Goal: Task Accomplishment & Management: Complete application form

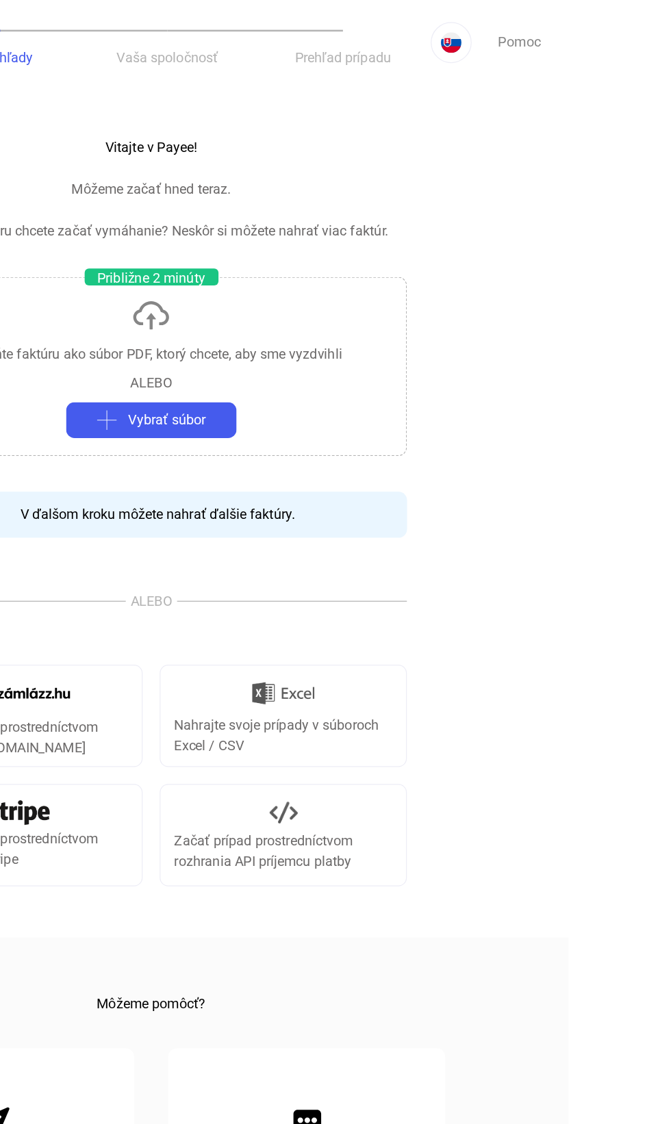
click at [634, 35] on font "Pomoc" at bounding box center [631, 33] width 34 height 13
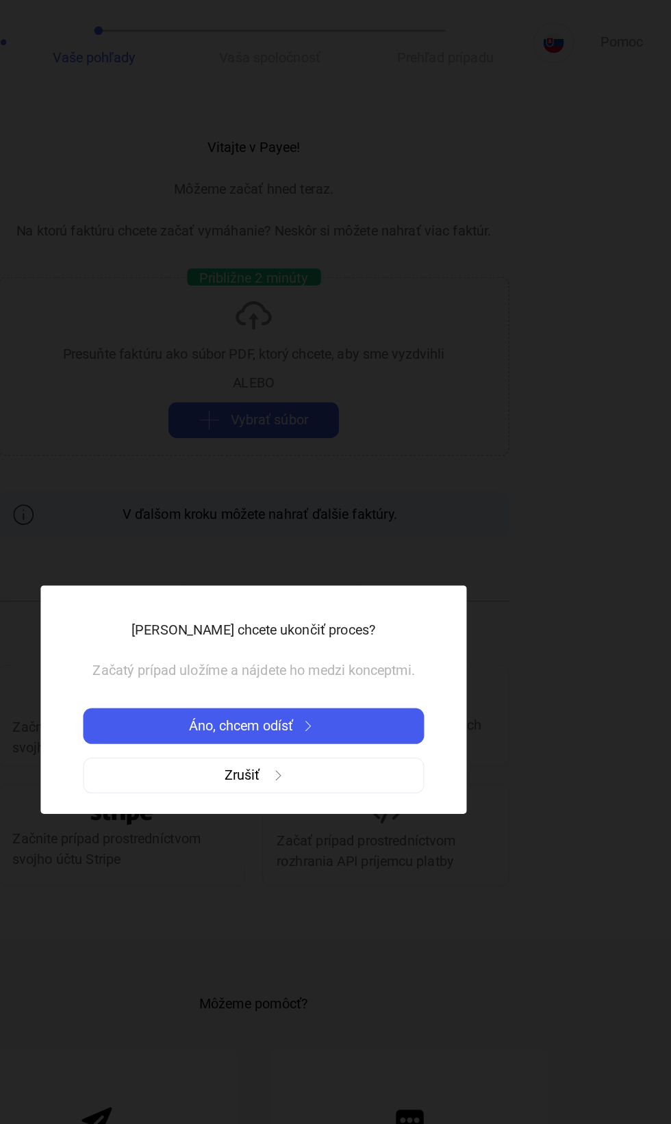
click at [462, 593] on button "Áno, chcem odísť" at bounding box center [336, 583] width 274 height 29
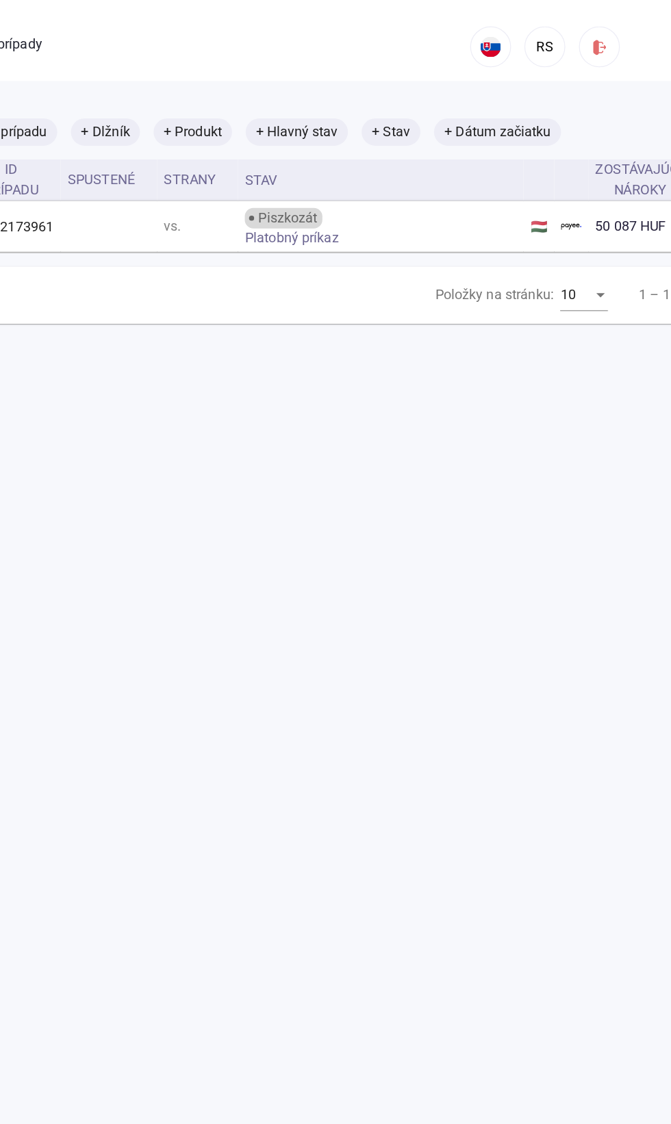
click at [569, 53] on button "RS" at bounding box center [569, 37] width 33 height 33
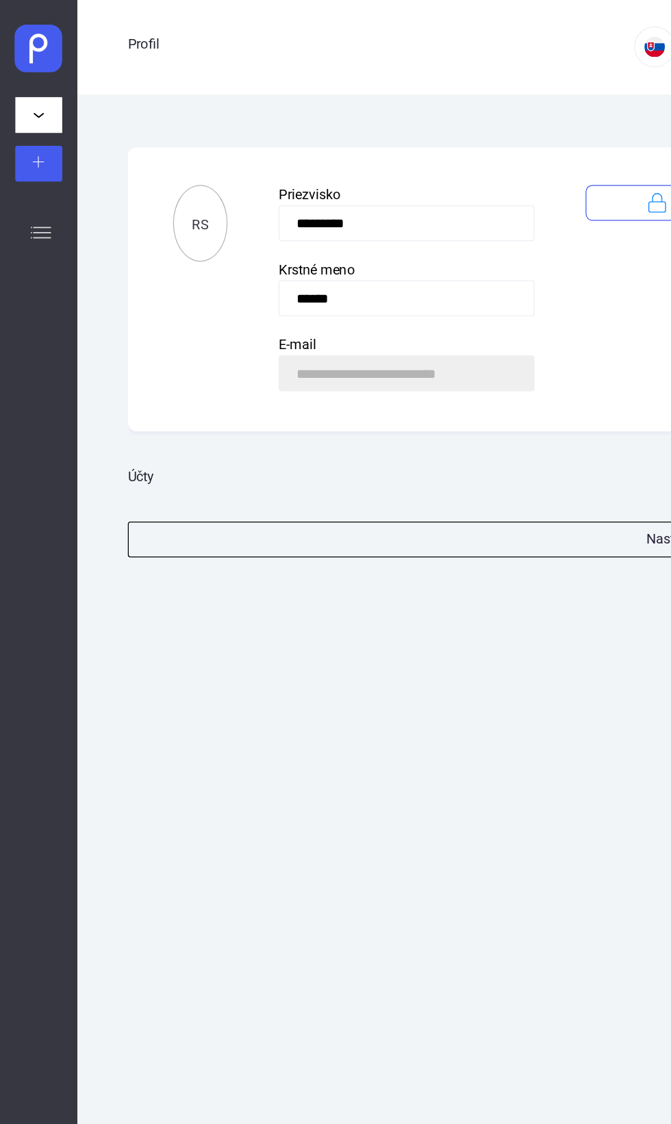
click at [436, 453] on div "**********" at bounding box center [366, 600] width 609 height 1048
click at [516, 442] on button "Nastavenie účtu" at bounding box center [571, 433] width 116 height 27
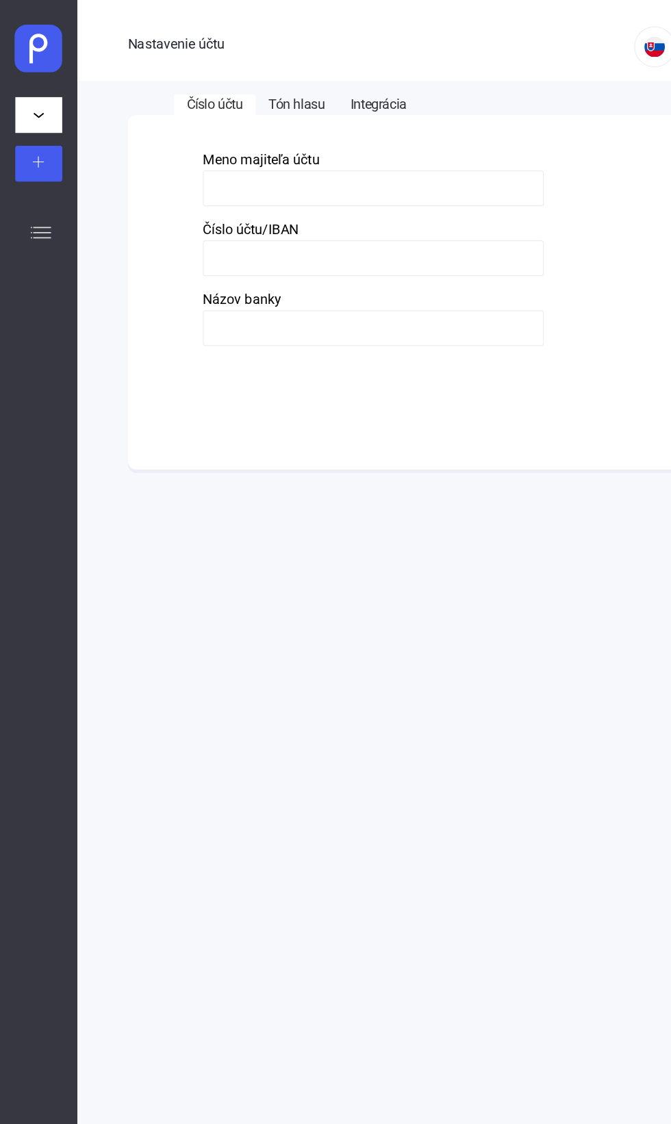
click at [231, 79] on font "Tón hlasu" at bounding box center [238, 83] width 45 height 13
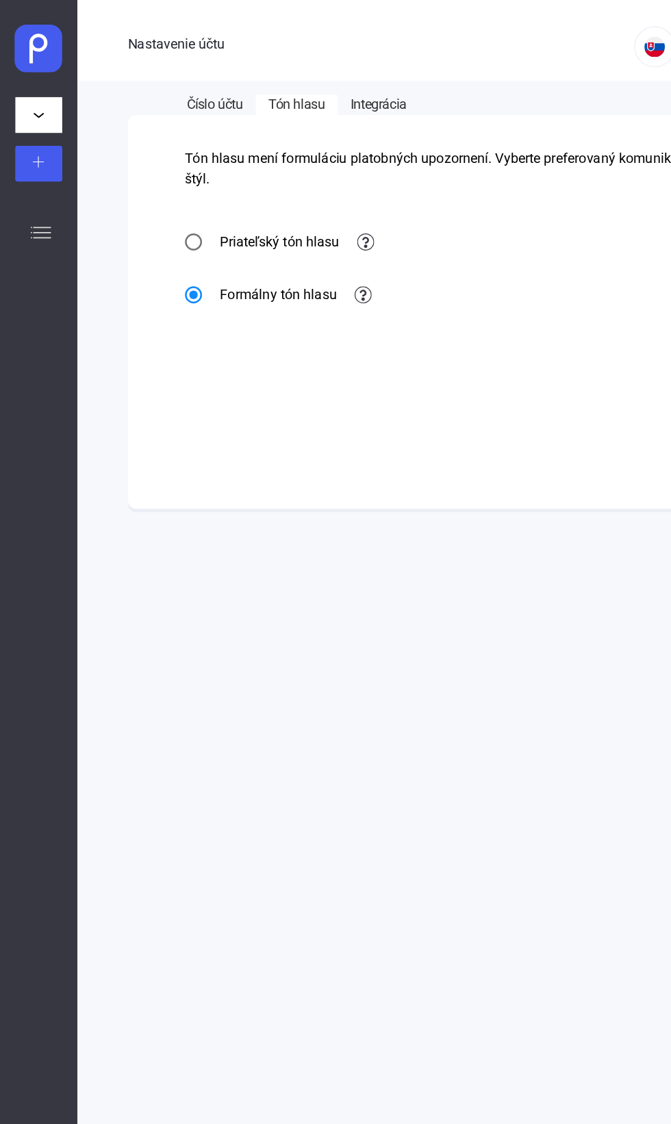
click at [313, 89] on font "Integrácia" at bounding box center [303, 83] width 45 height 13
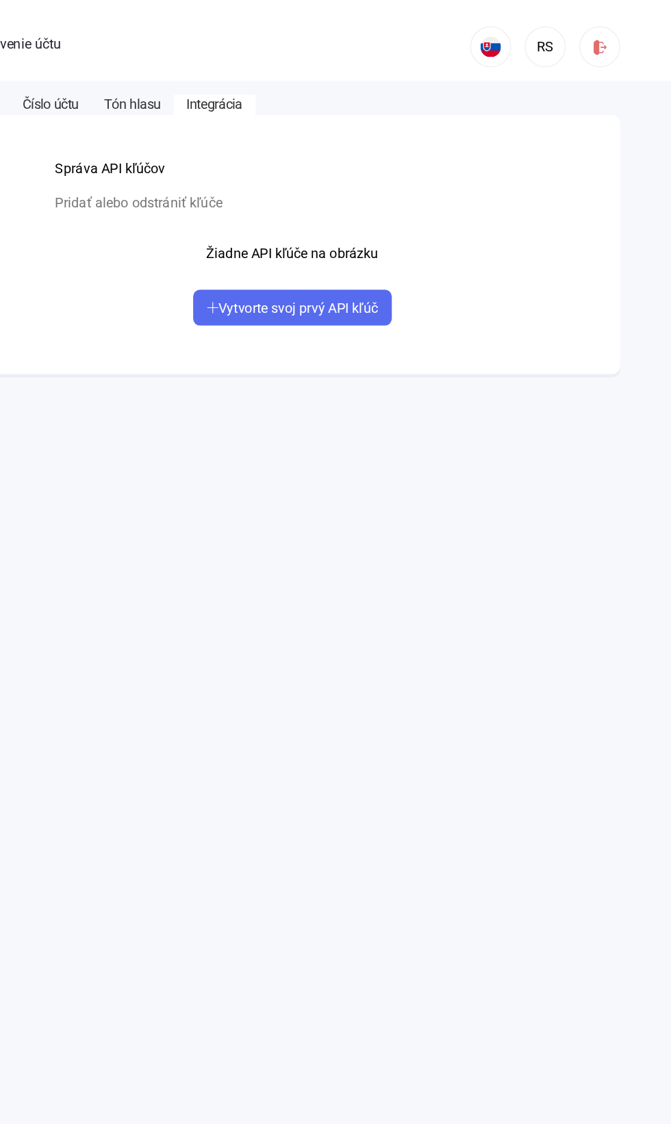
click at [430, 262] on button "Vytvorte svoj prvý API kľúč" at bounding box center [367, 247] width 160 height 29
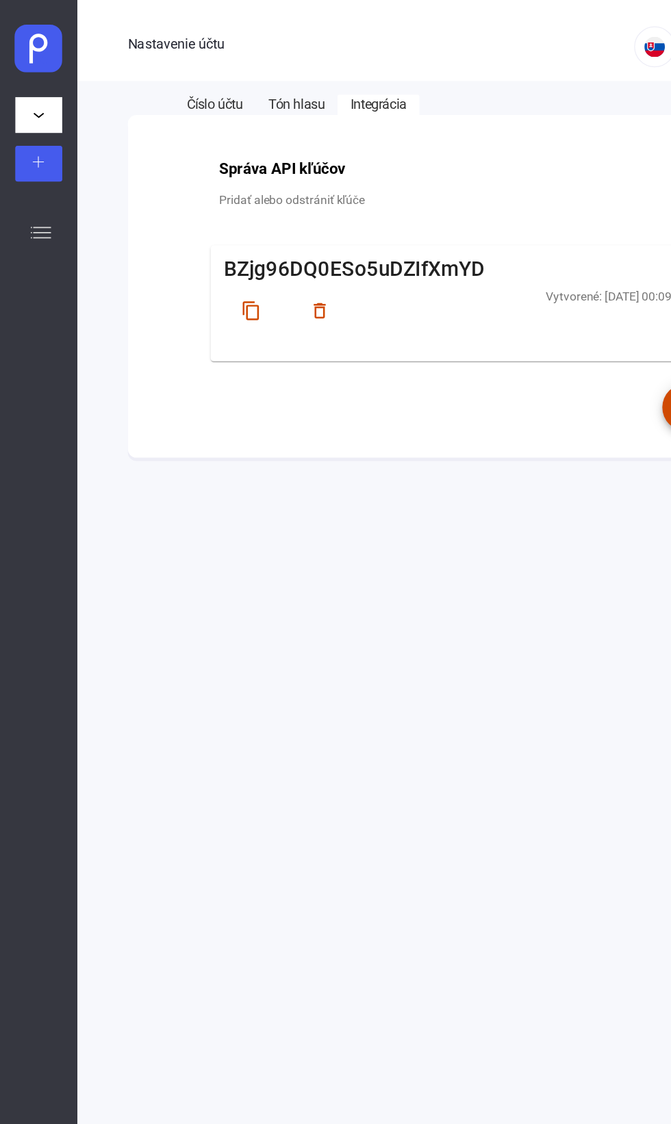
click at [168, 85] on font "Číslo účtu" at bounding box center [172, 83] width 45 height 13
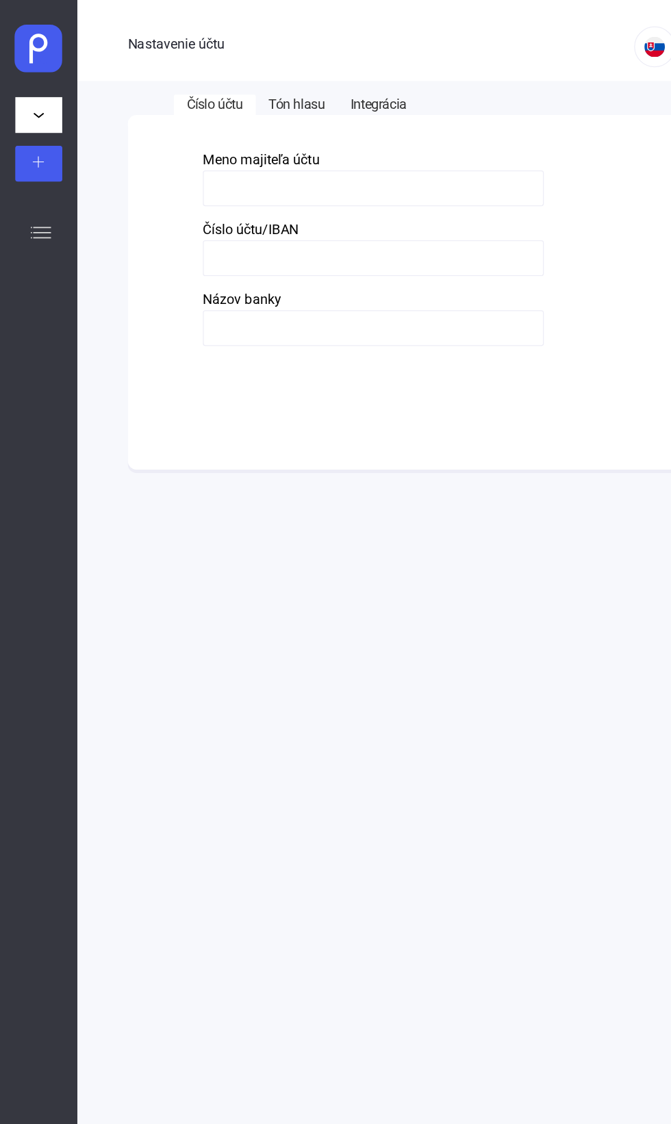
click at [188, 91] on button "Číslo účtu" at bounding box center [173, 84] width 66 height 16
click at [354, 207] on input at bounding box center [300, 207] width 274 height 29
click at [353, 151] on input at bounding box center [300, 151] width 274 height 29
click at [329, 262] on input at bounding box center [300, 263] width 274 height 29
click at [401, 208] on input at bounding box center [300, 207] width 274 height 29
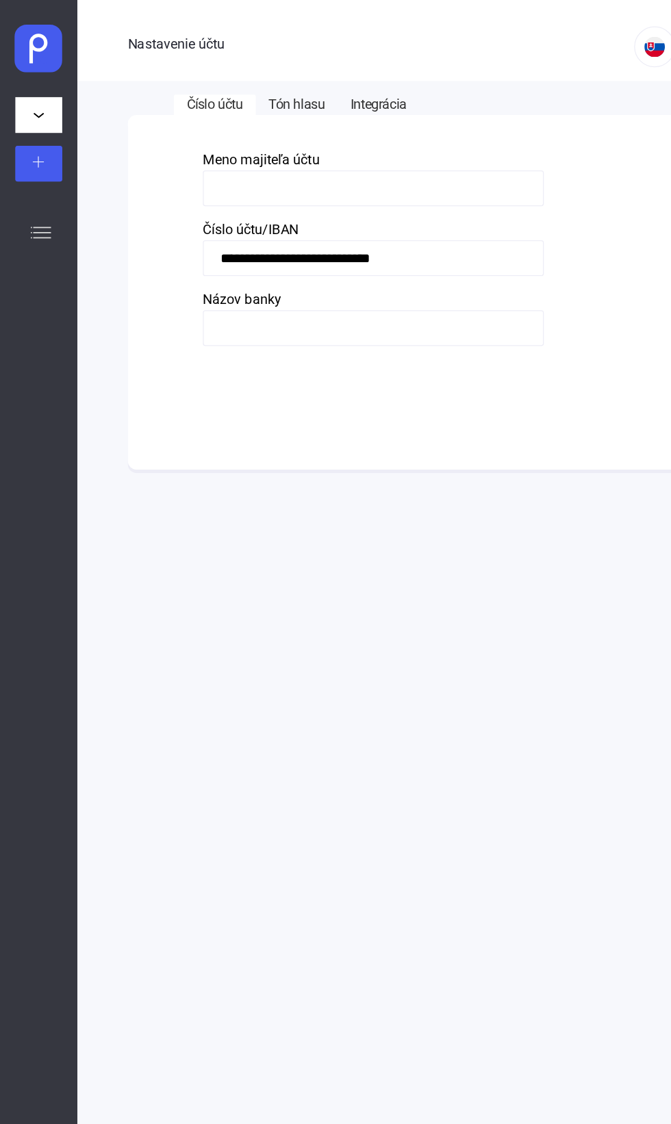
type input "**********"
click at [436, 152] on input at bounding box center [300, 151] width 274 height 29
click at [398, 155] on input at bounding box center [300, 151] width 274 height 29
type input "**********"
click at [433, 260] on input at bounding box center [300, 263] width 274 height 29
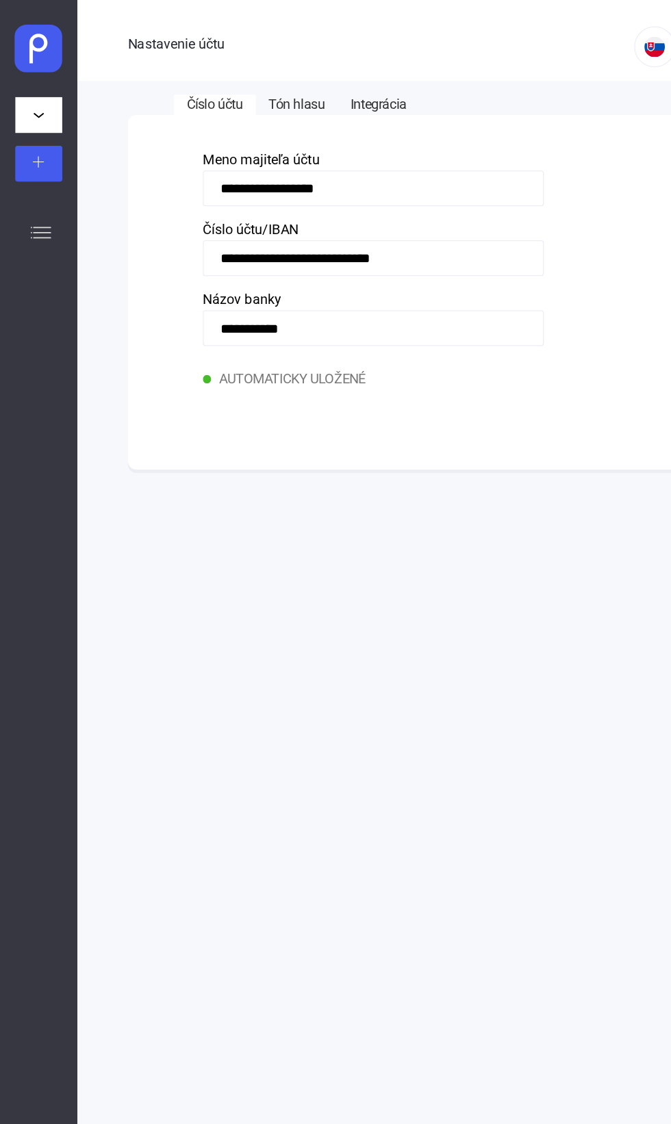
type input "**********"
click at [264, 309] on font "Automaticky uložené" at bounding box center [235, 304] width 118 height 13
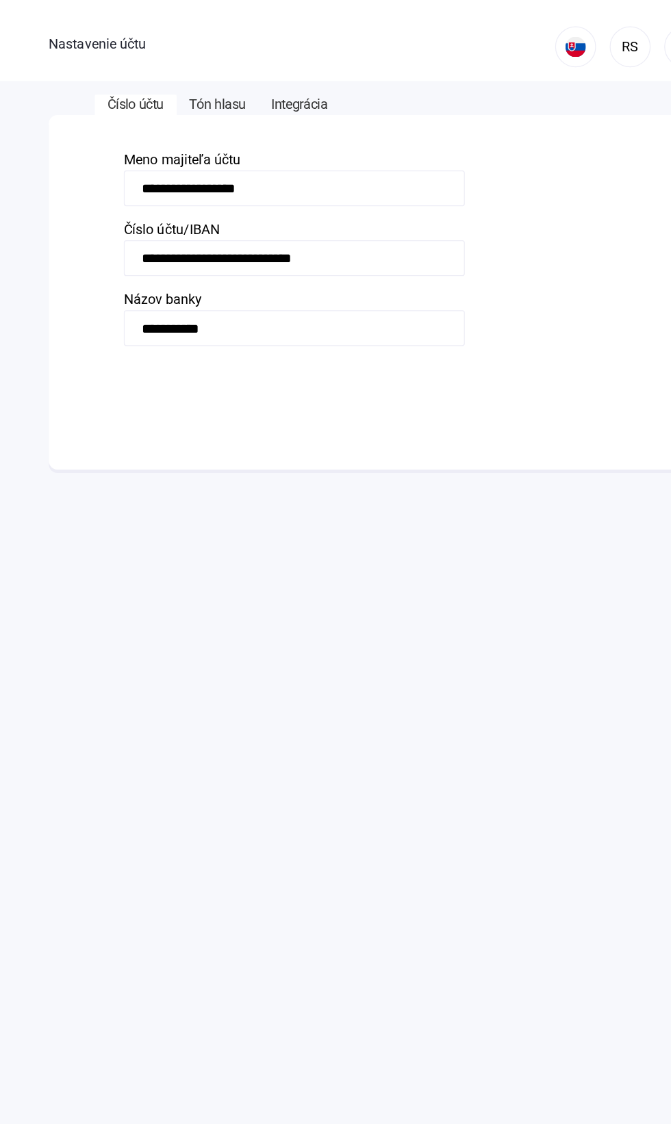
click at [166, 305] on img at bounding box center [166, 304] width 7 height 7
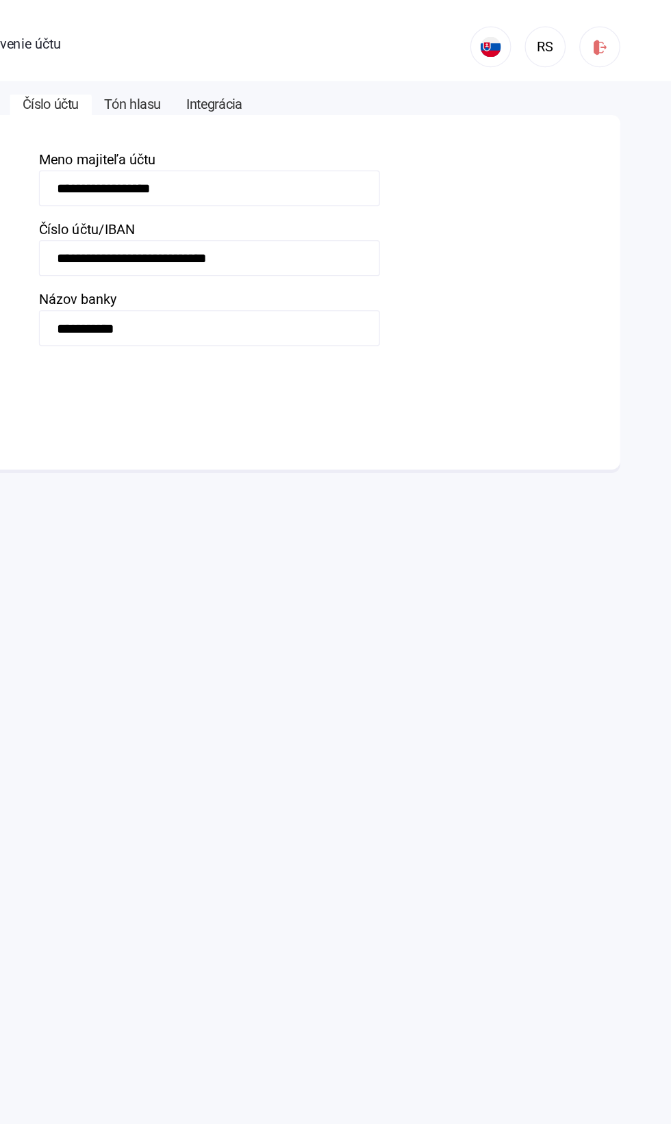
click at [241, 86] on font "Tón hlasu" at bounding box center [238, 83] width 45 height 13
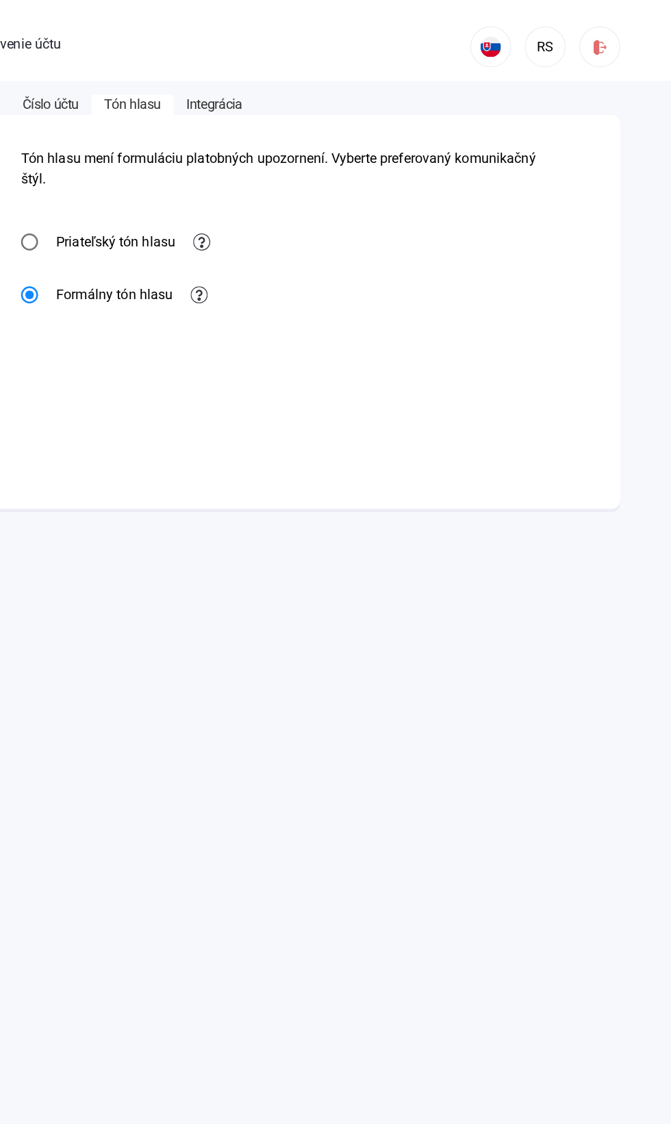
click at [318, 85] on font "Integrácia" at bounding box center [303, 83] width 45 height 13
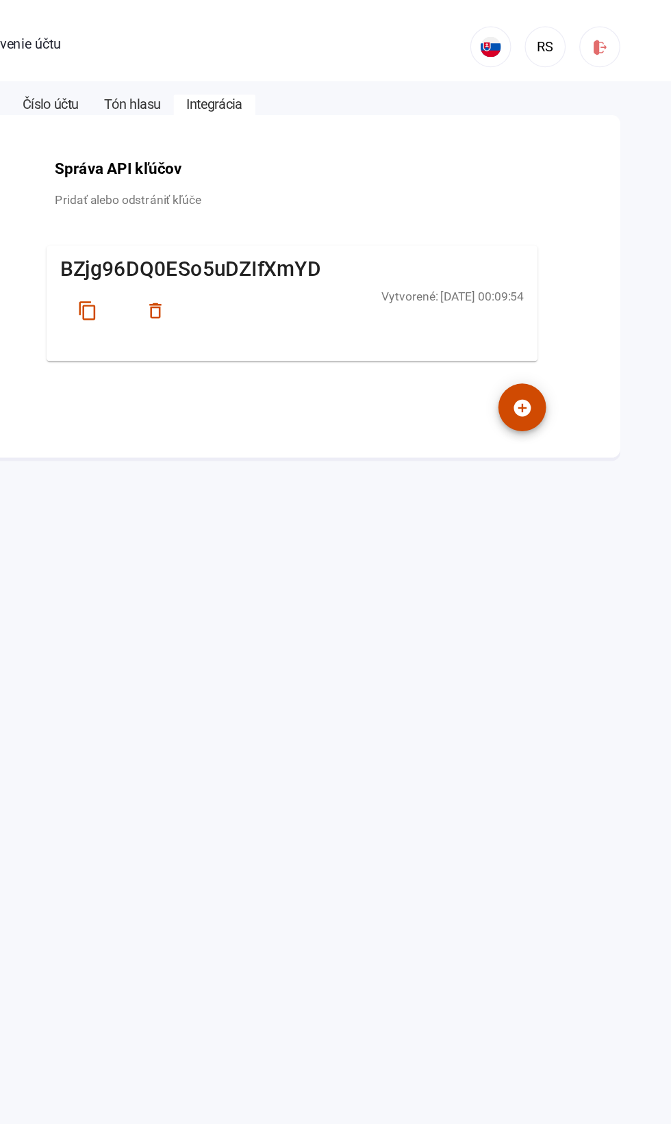
click at [180, 86] on font "Číslo účtu" at bounding box center [172, 83] width 45 height 13
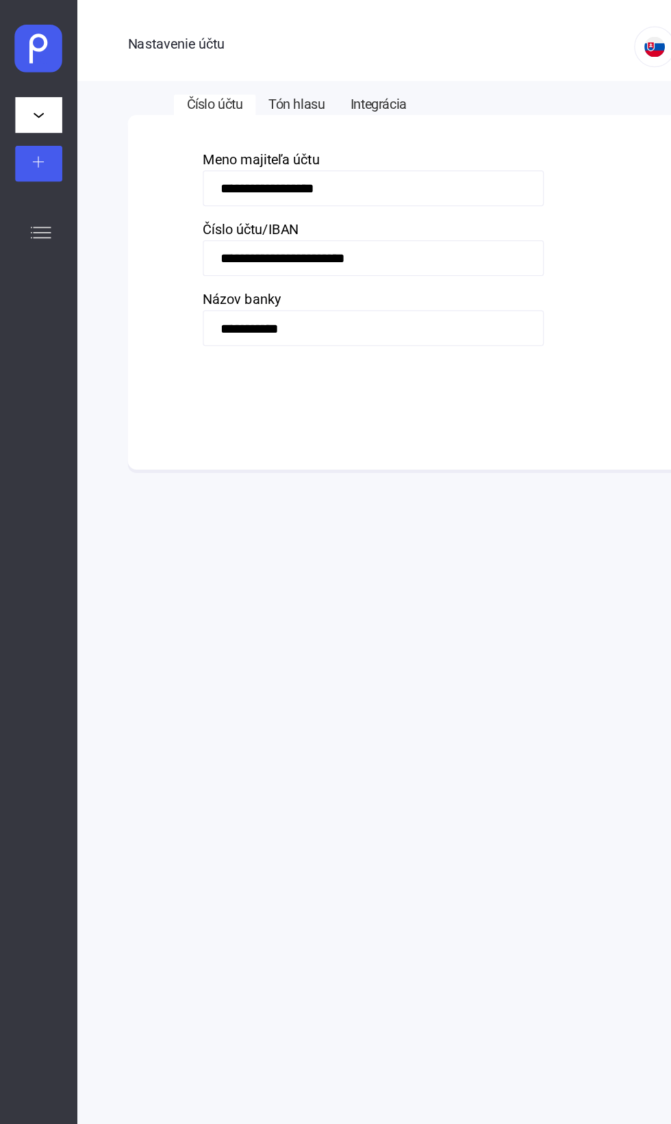
click at [22, 201] on div "Prípady" at bounding box center [31, 187] width 62 height 38
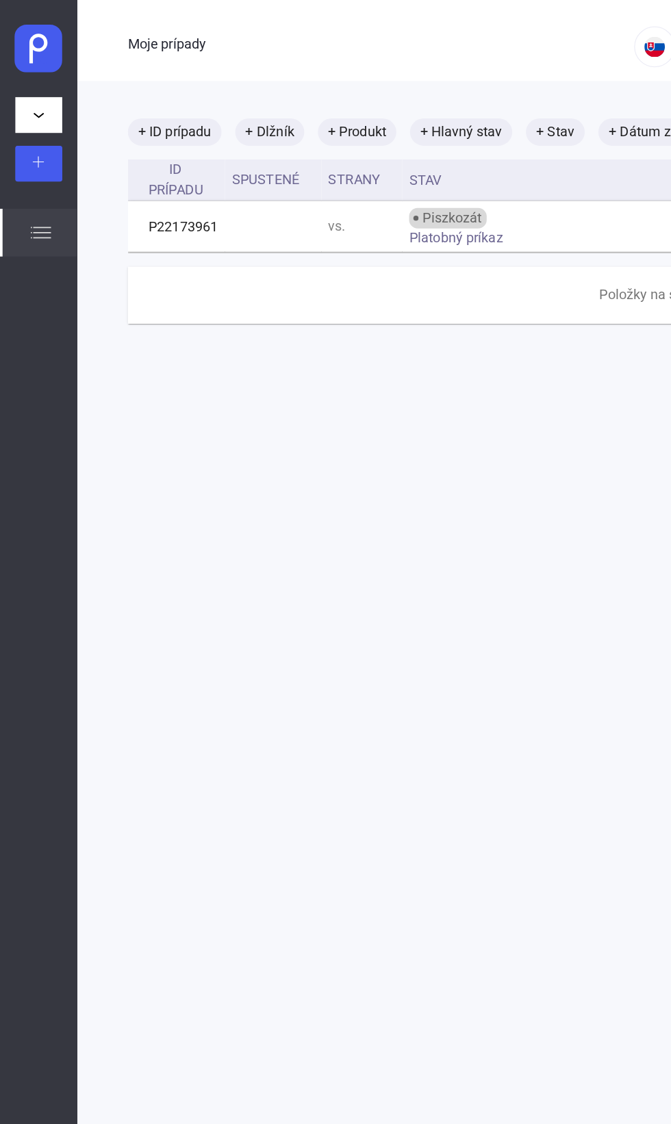
click at [445, 183] on div "Piszkozát Platobný príkaz" at bounding box center [438, 181] width 218 height 29
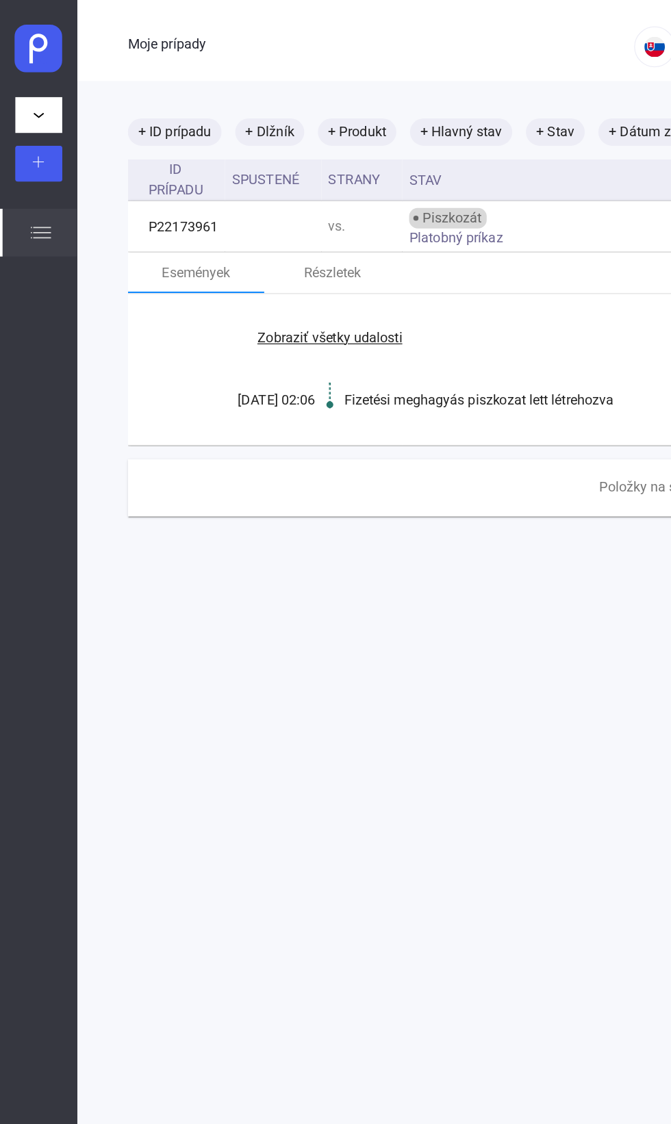
click at [278, 302] on div "Zobraziť všetky udalosti [DATE] 02:06 Fizetési meghagyás piszkozat lett létreho…" at bounding box center [464, 296] width 722 height 121
click at [271, 229] on div "Részletek" at bounding box center [267, 219] width 110 height 33
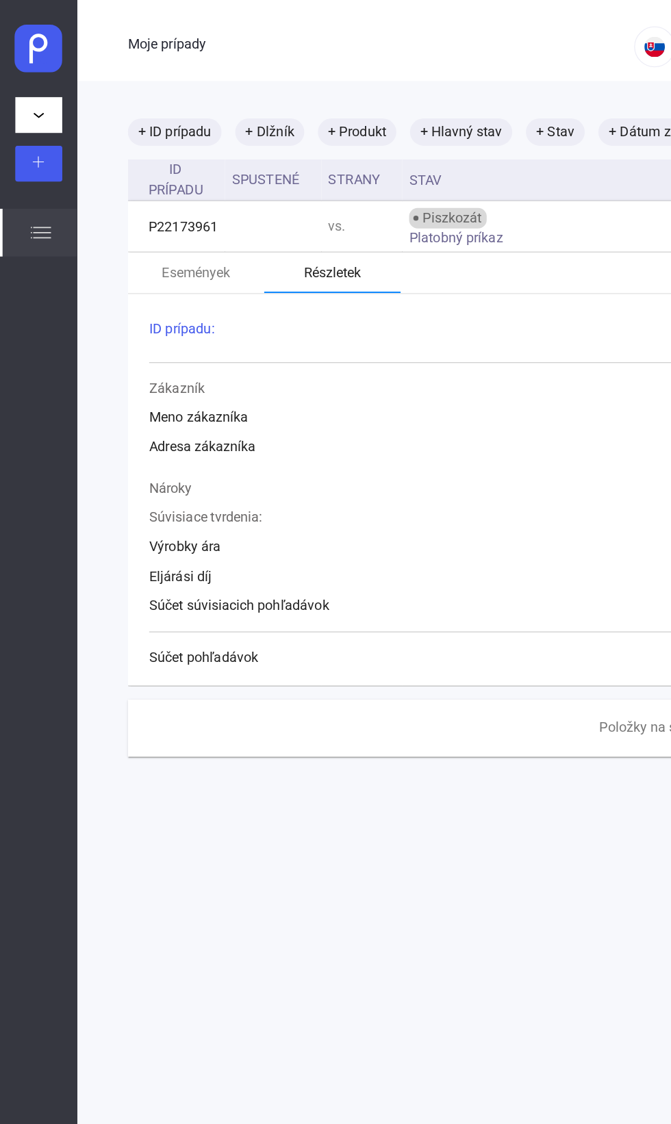
scroll to position [0, 194]
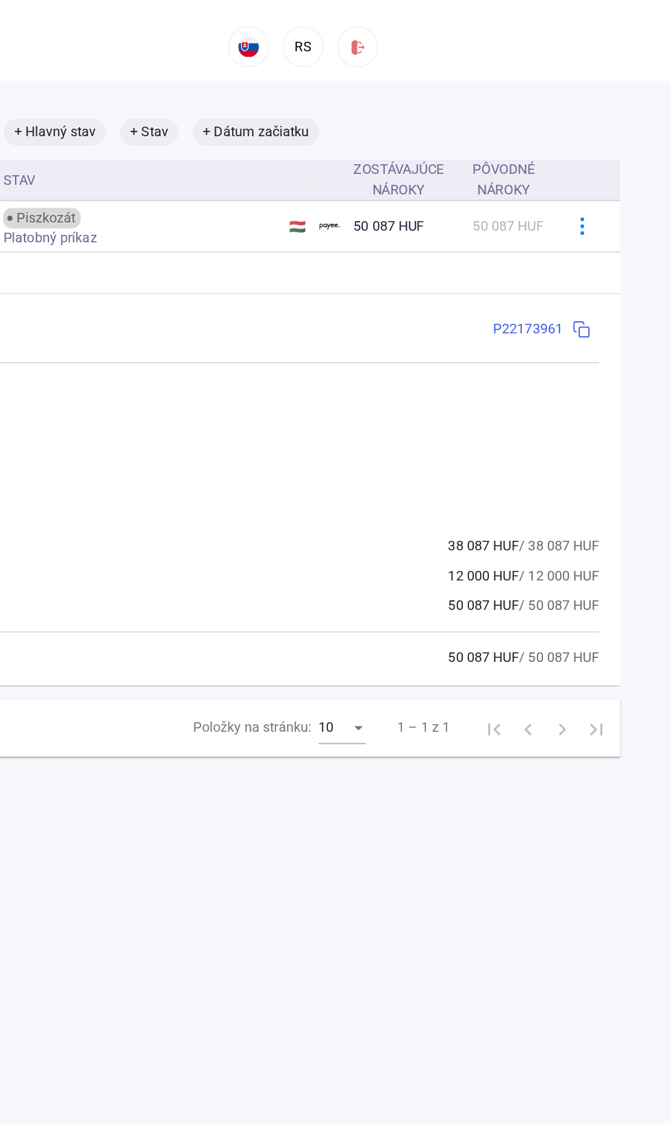
click at [558, 466] on font "/ 12 000 HUF" at bounding box center [581, 462] width 64 height 13
click at [557, 510] on div "Nároky Súvisiace tvrdenia: Výrobky ára 38 087 HUF / 38 087 HUF Eljárási díj 12 …" at bounding box center [269, 460] width 688 height 153
click at [524, 422] on div "Súvisiace tvrdenia:" at bounding box center [269, 415] width 688 height 16
click at [600, 264] on img at bounding box center [599, 264] width 14 height 14
click at [475, 182] on div "50 087 HUF" at bounding box center [458, 182] width 85 height 16
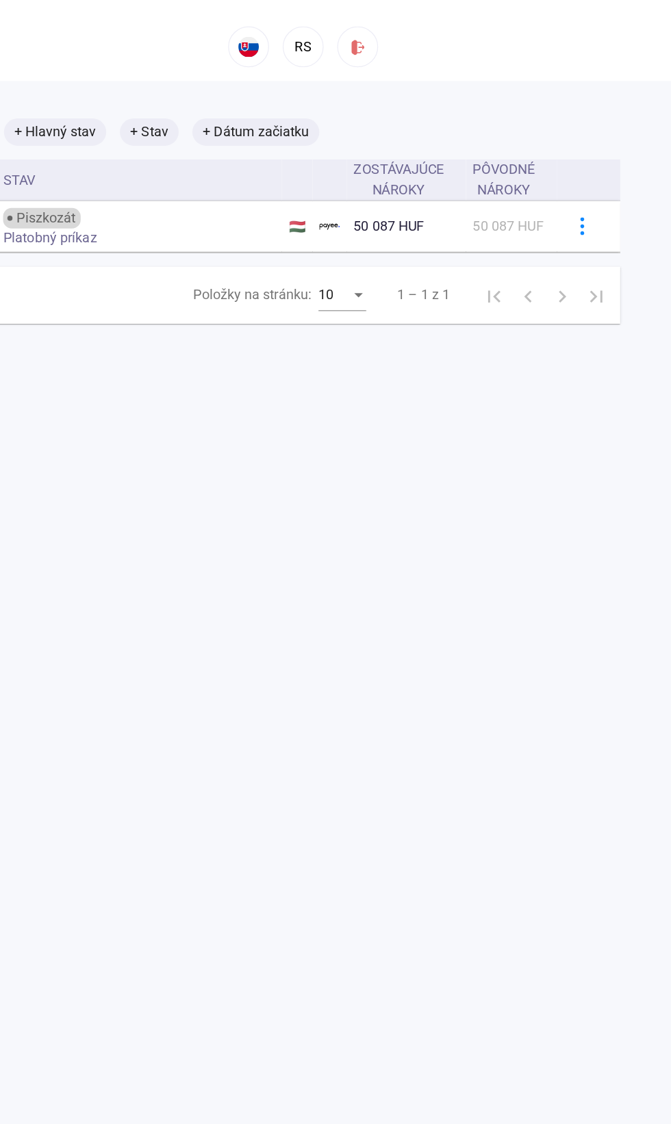
scroll to position [0, 0]
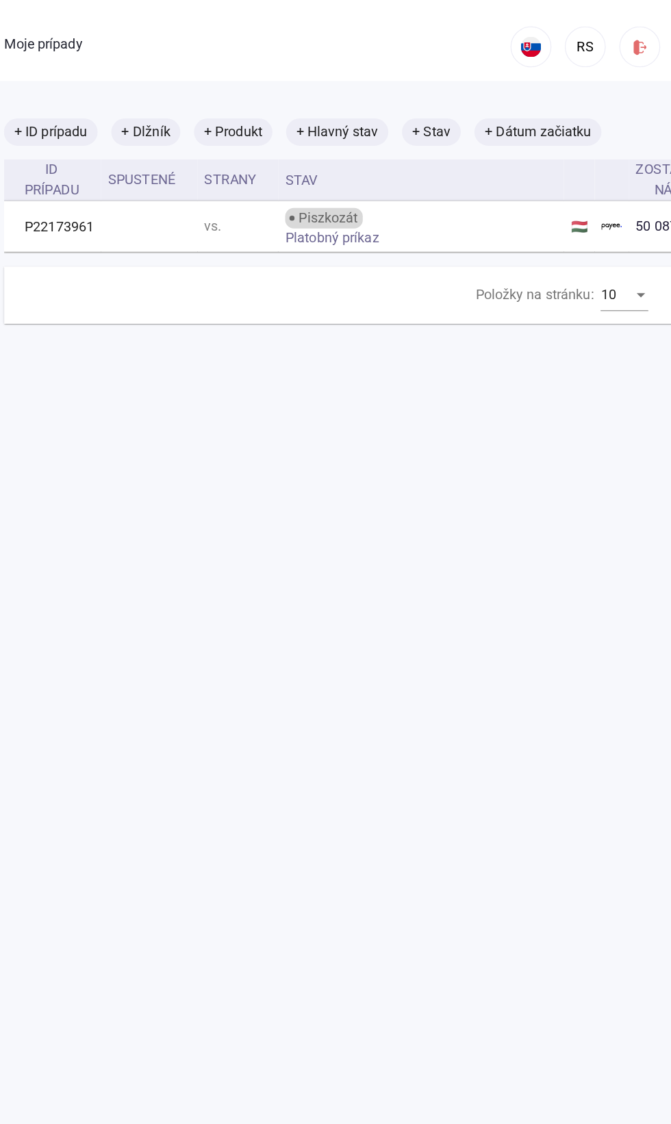
click at [516, 186] on div "Piszkozát Platobný príkaz" at bounding box center [438, 181] width 218 height 29
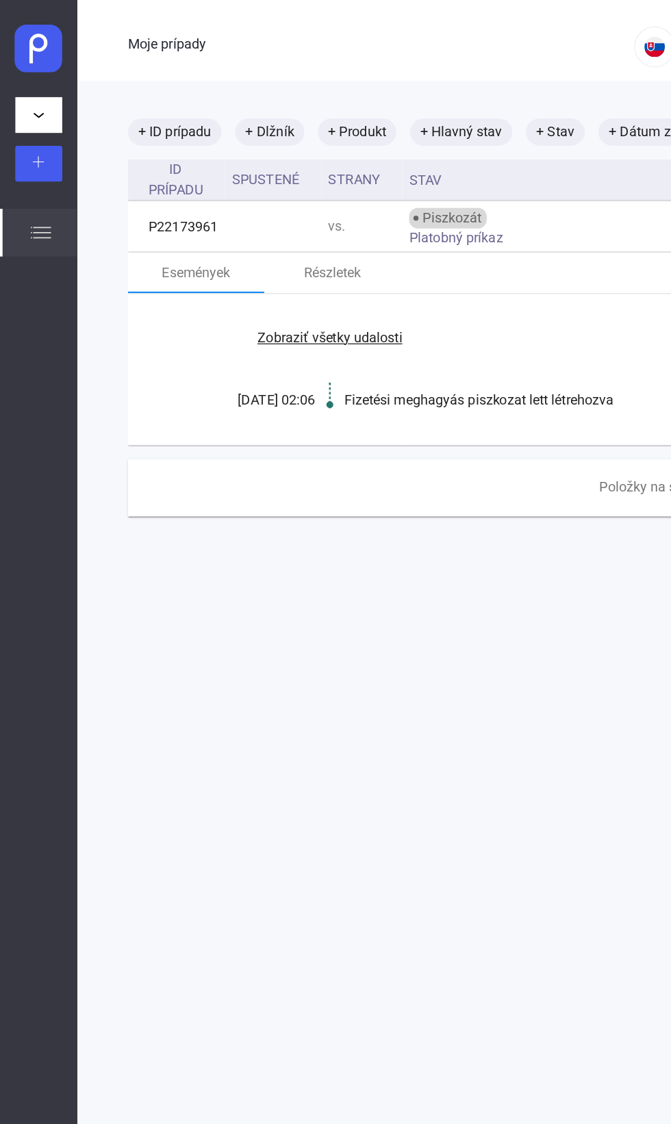
click at [281, 273] on font "Zobraziť všetky udalosti" at bounding box center [265, 271] width 116 height 13
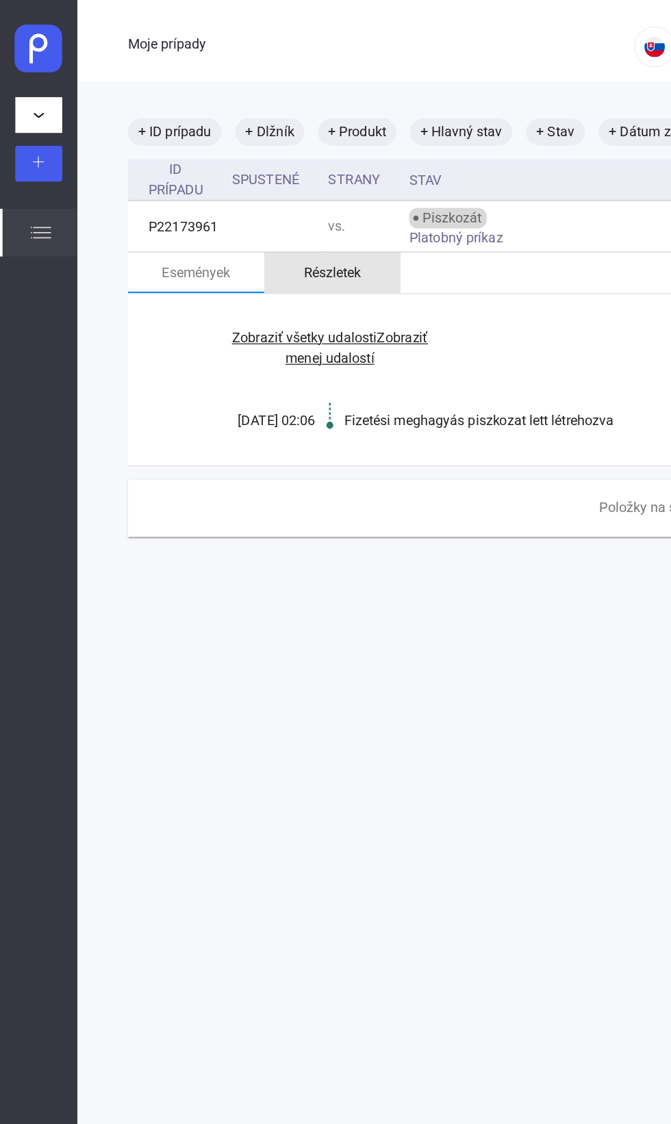
click at [277, 218] on font "Részletek" at bounding box center [267, 218] width 46 height 13
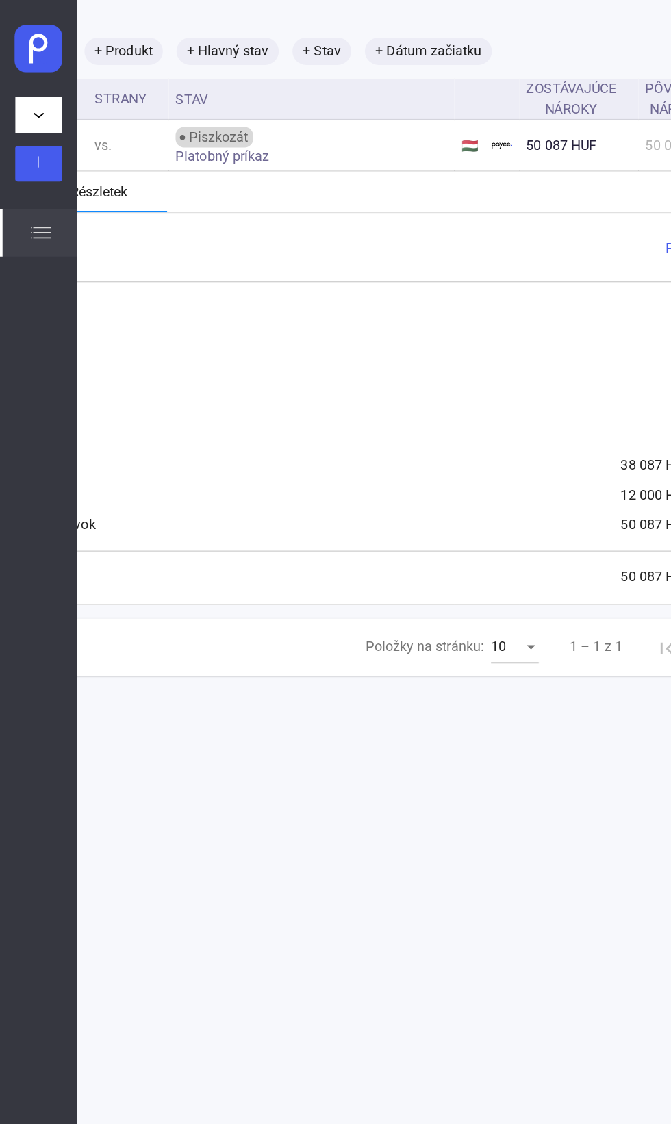
scroll to position [65, 194]
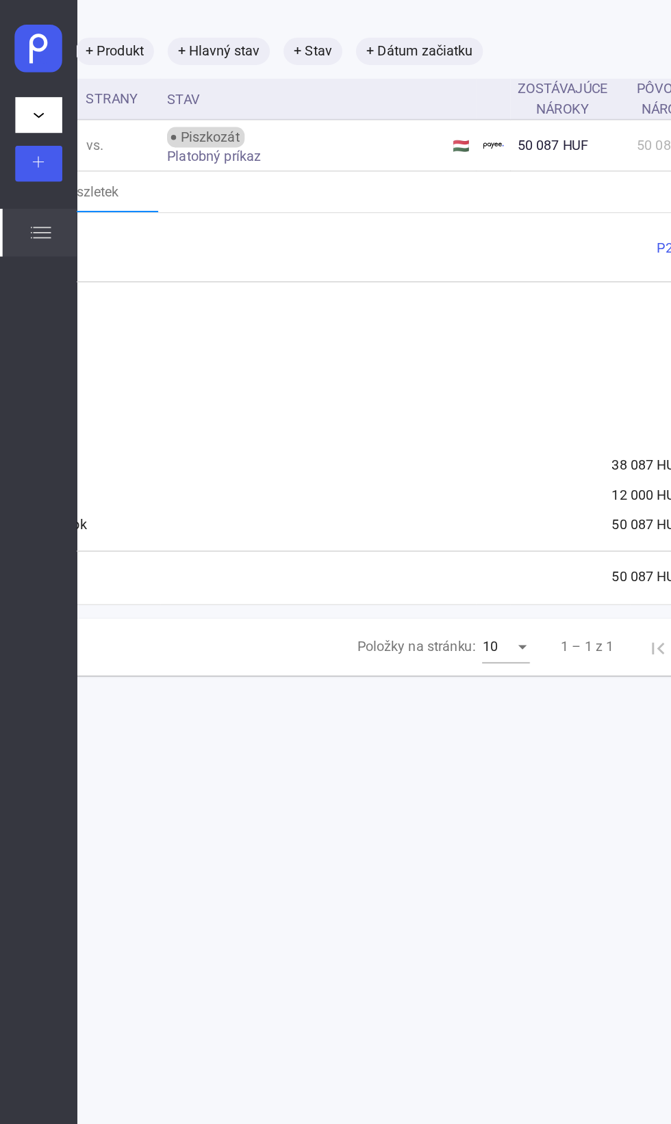
click at [509, 407] on div "Nároky Súvisiace tvrdenia: Výrobky ára 38 087 HUF / 38 087 HUF Eljárási díj 12 …" at bounding box center [269, 395] width 688 height 153
click at [518, 445] on div "Nároky Súvisiace tvrdenia: Výrobky ára 38 087 HUF / 38 087 HUF Eljárási díj 12 …" at bounding box center [269, 395] width 688 height 153
click at [512, 355] on div "Súvisiace tvrdenia:" at bounding box center [269, 350] width 688 height 16
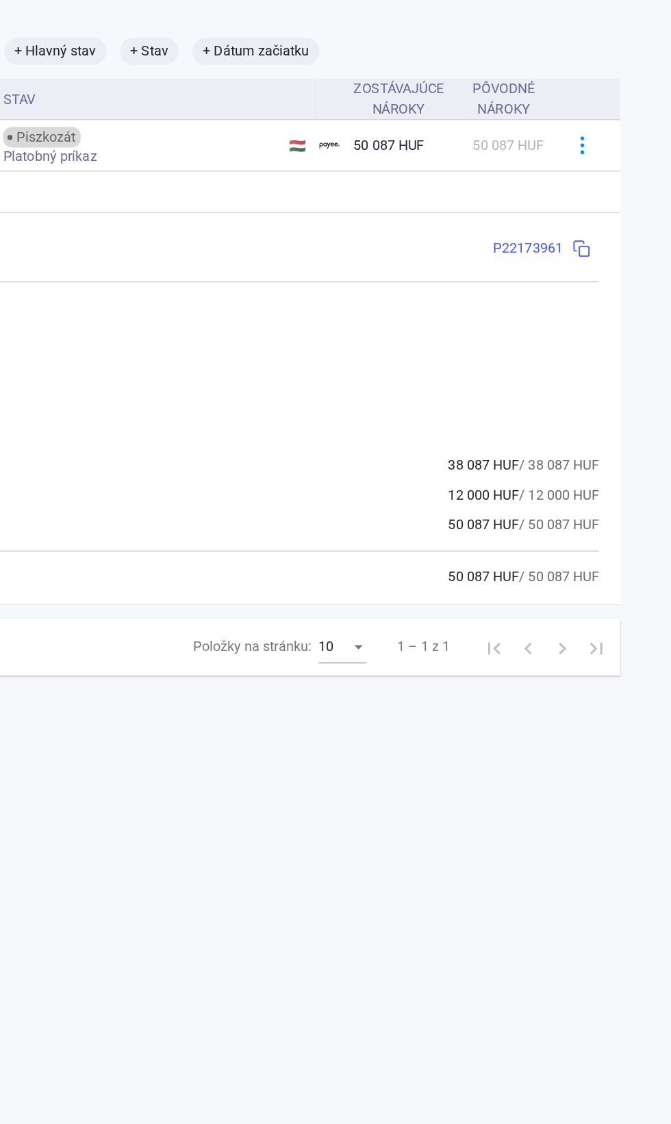
click at [451, 80] on font "Zostávajúce nároky" at bounding box center [452, 79] width 73 height 33
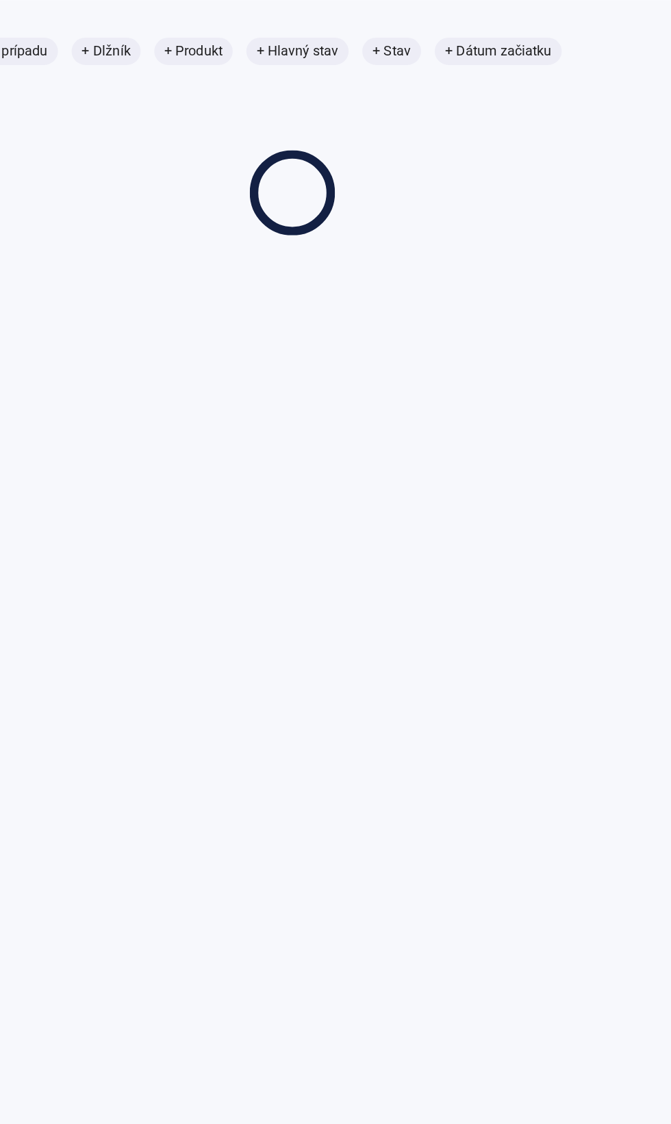
scroll to position [65, 0]
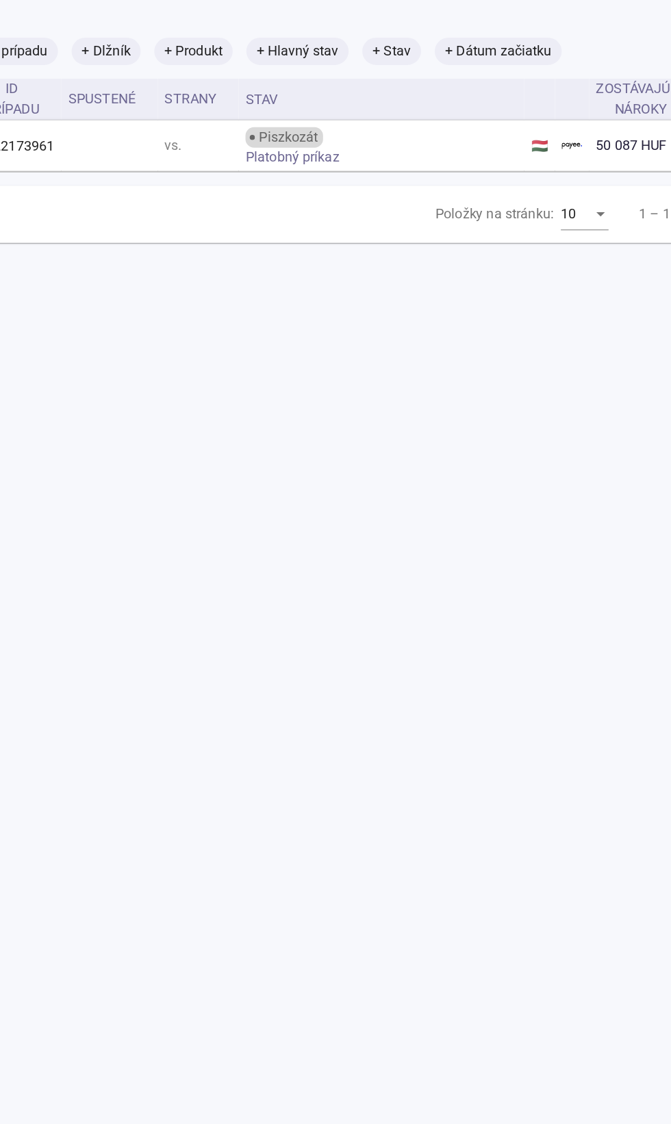
click at [627, 118] on font "50 087 HUF" at bounding box center [638, 116] width 57 height 13
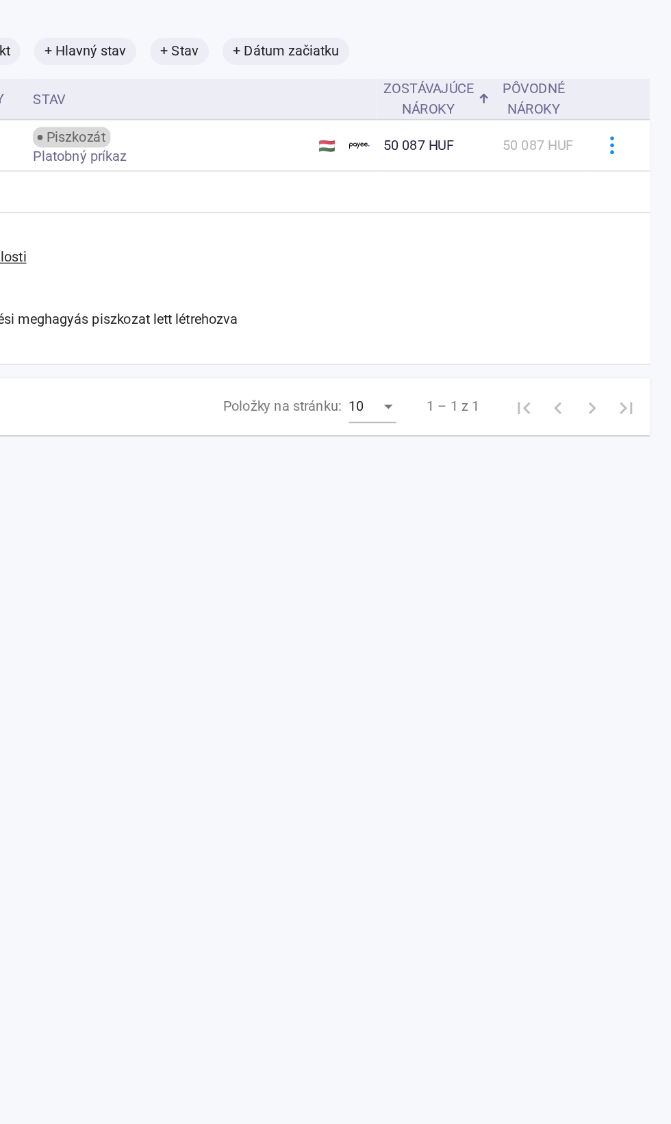
scroll to position [65, 173]
click at [578, 112] on font "50 087 HUF" at bounding box center [561, 116] width 57 height 13
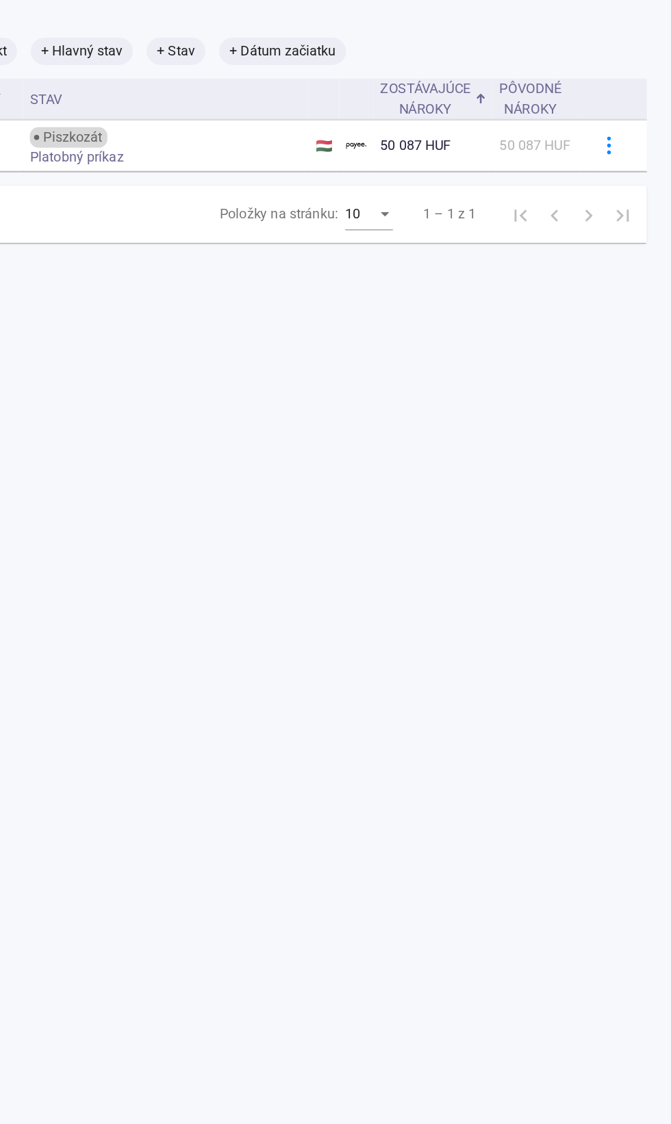
click at [568, 131] on td "50 087 HUF" at bounding box center [563, 117] width 73 height 41
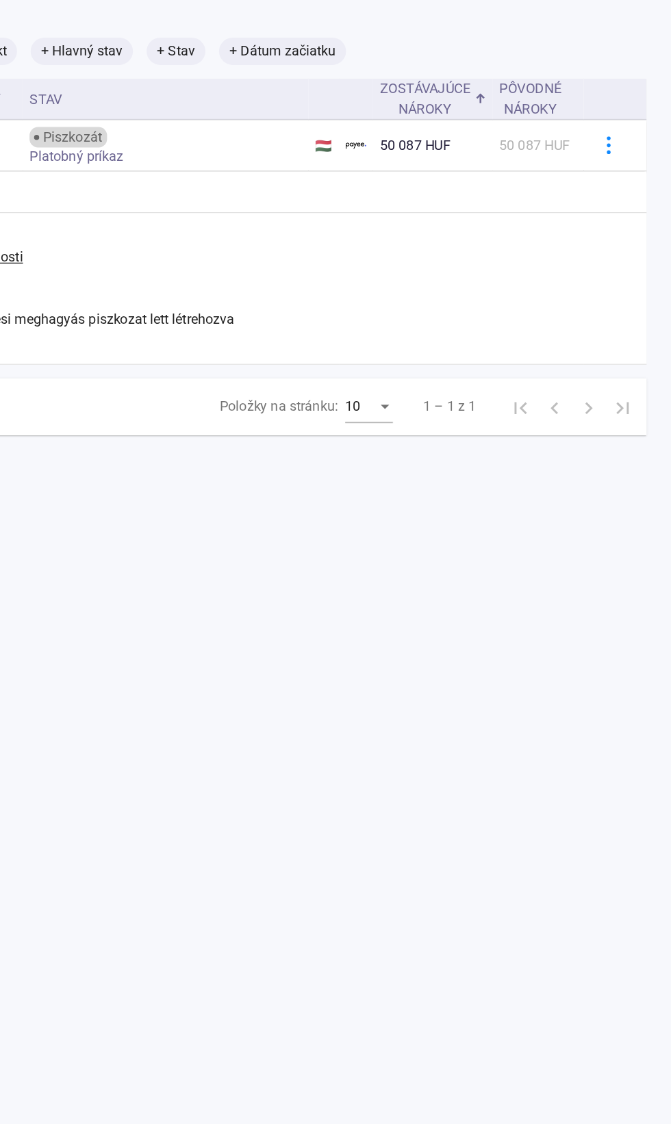
click at [609, 128] on td at bounding box center [626, 117] width 51 height 41
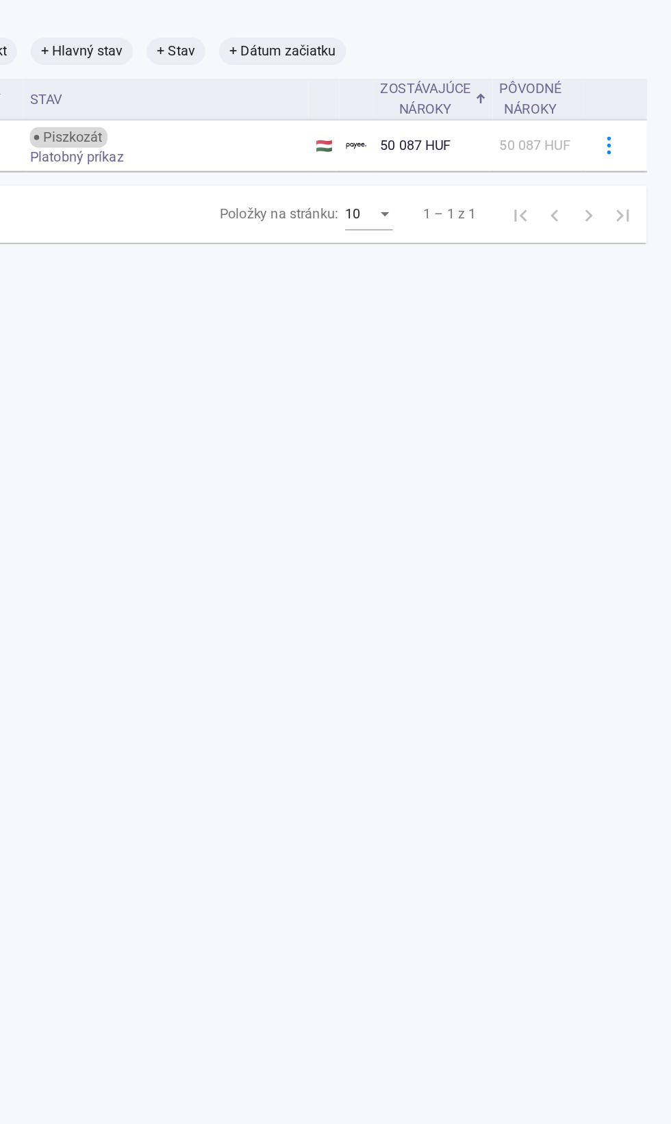
click at [623, 116] on img at bounding box center [621, 117] width 14 height 14
click at [615, 155] on font "Spravovať prípad" at bounding box center [583, 152] width 84 height 13
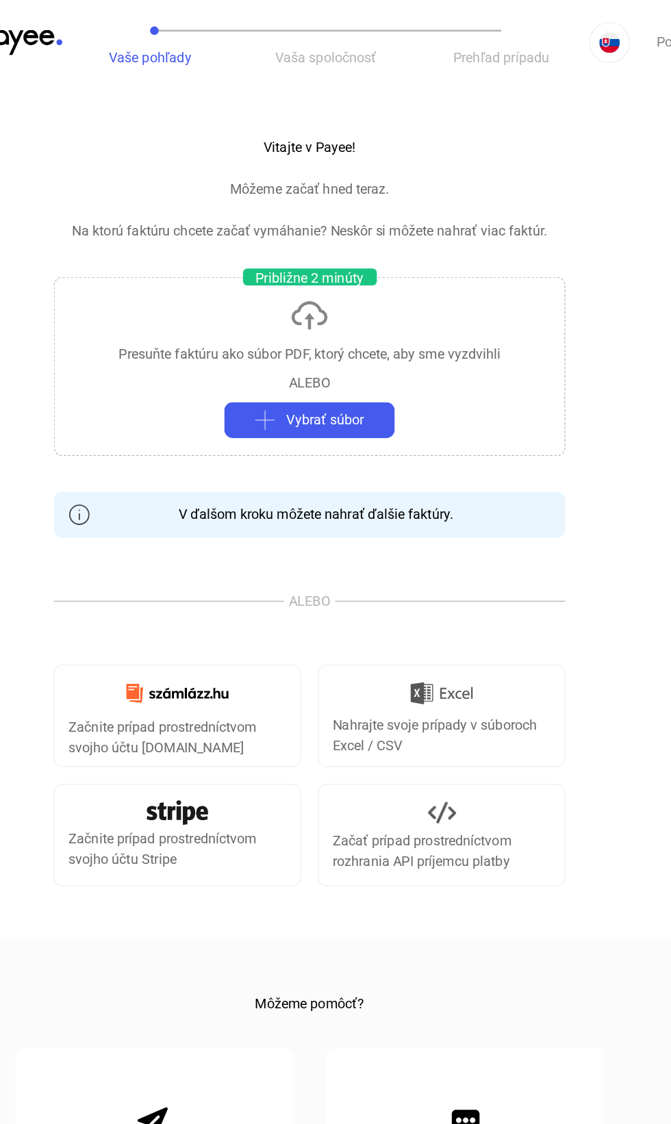
click at [430, 415] on font "V ďalšom kroku môžete nahrať ďalšie faktúry." at bounding box center [341, 413] width 221 height 13
click at [386, 415] on font "V ďalšom kroku môžete nahrať ďalšie faktúry." at bounding box center [341, 413] width 221 height 13
click at [390, 347] on button "Vybrať súbor" at bounding box center [335, 337] width 137 height 29
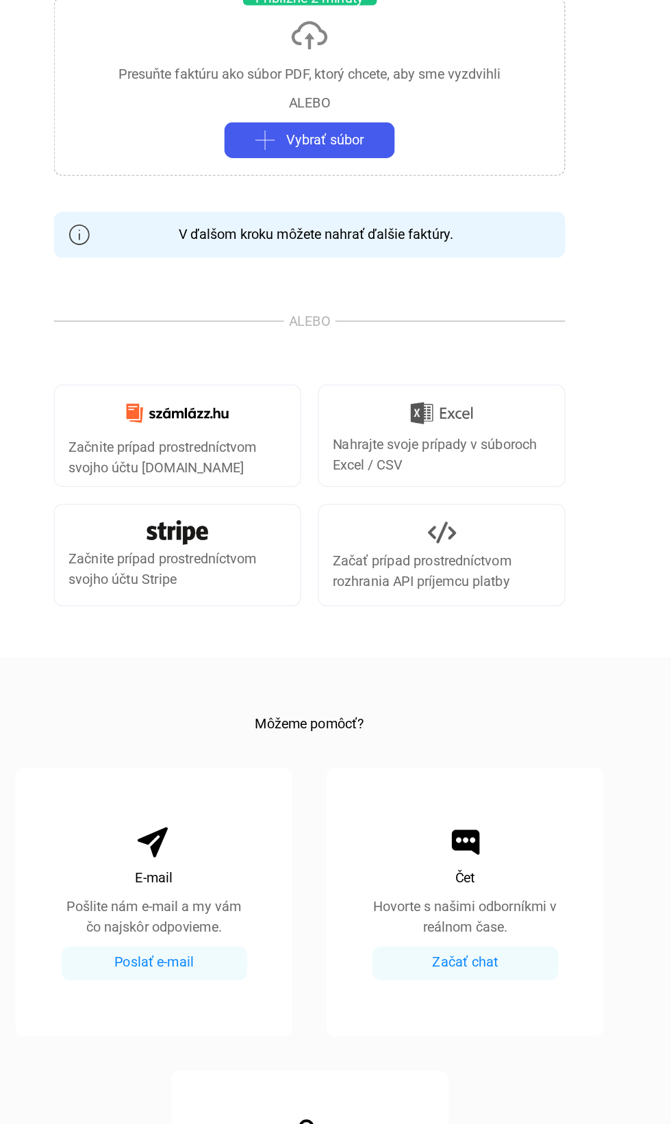
scroll to position [179, 0]
click at [522, 490] on div "Začať prípad prostredníctvom rozhrania API príjemcu platby" at bounding box center [441, 504] width 175 height 33
